Goal: Obtain resource: Download file/media

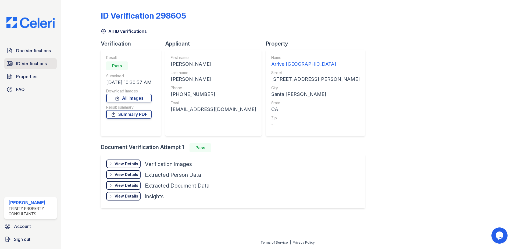
click at [27, 64] on span "ID Verifications" at bounding box center [31, 63] width 31 height 6
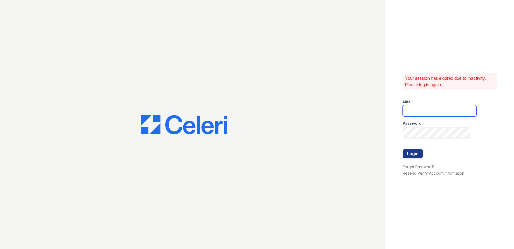
click at [416, 106] on input "email" at bounding box center [440, 110] width 74 height 11
type input "[EMAIL_ADDRESS][DOMAIN_NAME]"
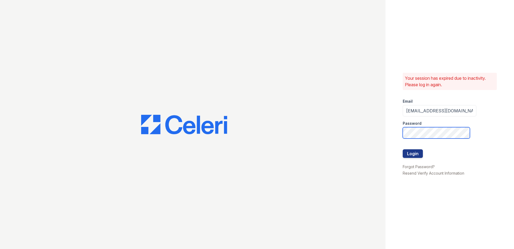
click at [403, 149] on button "Login" at bounding box center [413, 153] width 20 height 9
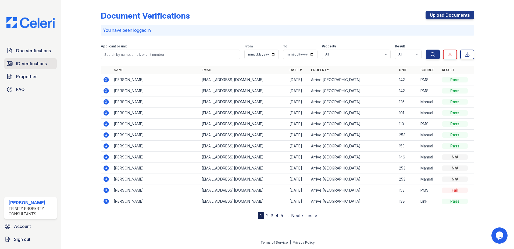
click at [41, 64] on span "ID Verifications" at bounding box center [31, 63] width 31 height 6
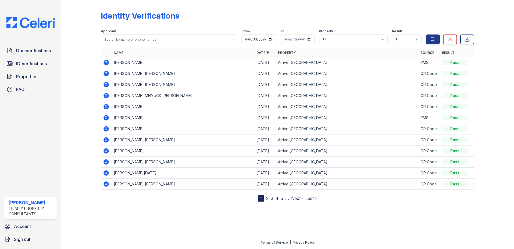
click at [107, 151] on icon at bounding box center [106, 150] width 6 height 6
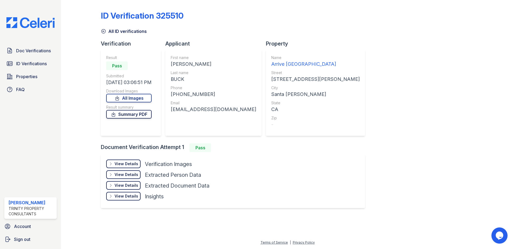
click at [125, 113] on link "Summary PDF" at bounding box center [128, 114] width 45 height 9
click at [131, 94] on link "All Images" at bounding box center [128, 98] width 45 height 9
click at [133, 98] on link "All Images" at bounding box center [128, 98] width 45 height 9
click at [26, 63] on span "ID Verifications" at bounding box center [31, 63] width 31 height 6
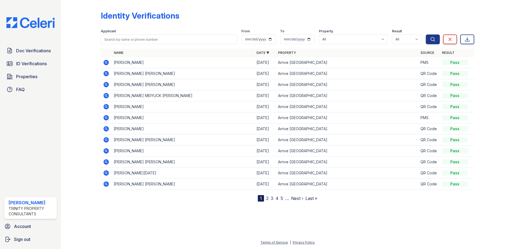
click at [106, 164] on icon at bounding box center [106, 161] width 5 height 5
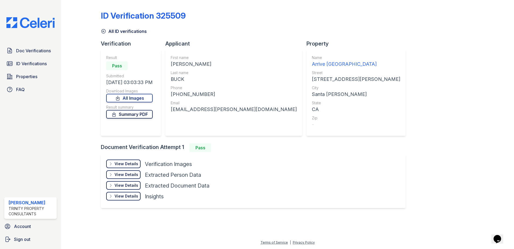
click at [115, 114] on icon at bounding box center [113, 114] width 3 height 4
click at [123, 98] on link "All Images" at bounding box center [129, 98] width 47 height 9
drag, startPoint x: 236, startPoint y: 10, endPoint x: 227, endPoint y: 15, distance: 11.2
click at [236, 10] on div "ID Verification 325509 All ID verifications Verification Result Pass Submitted …" at bounding box center [288, 108] width 374 height 213
click at [129, 115] on link "Summary PDF" at bounding box center [129, 114] width 47 height 9
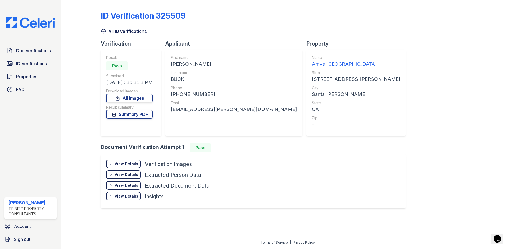
click at [275, 26] on div "All ID verifications" at bounding box center [288, 30] width 374 height 10
